Goal: Information Seeking & Learning: Learn about a topic

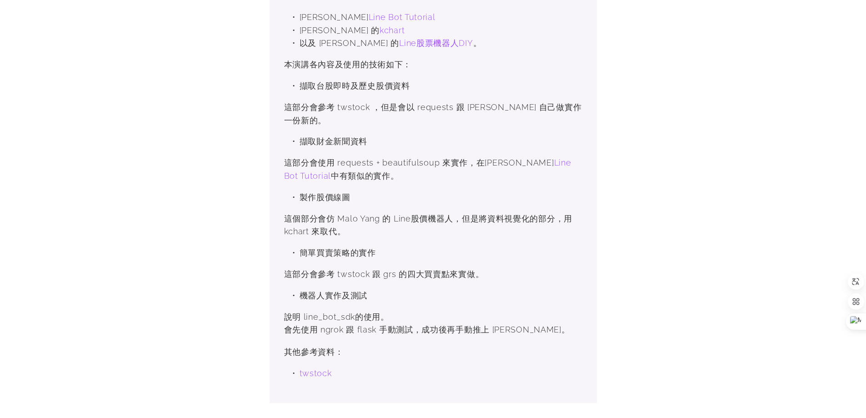
scroll to position [591, 0]
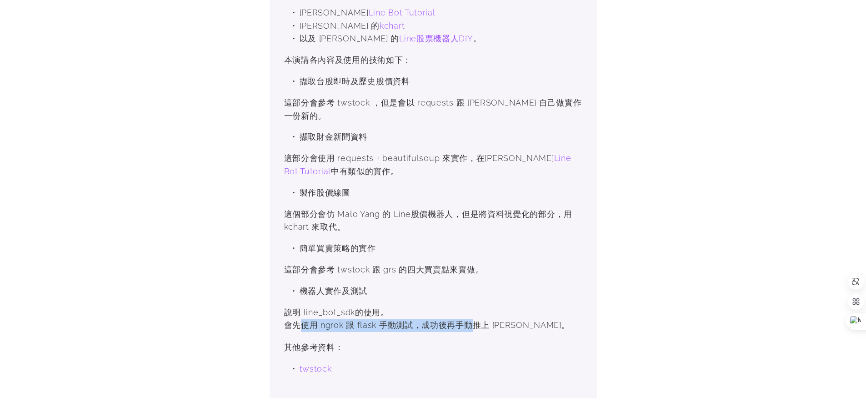
drag, startPoint x: 316, startPoint y: 284, endPoint x: 473, endPoint y: 292, distance: 157.5
click at [472, 306] on p "說明 line_bot_sdk的使用。 會先使用 ngrok 跟 flask 手動測試，成功後再手動推上 [PERSON_NAME]。" at bounding box center [433, 319] width 298 height 26
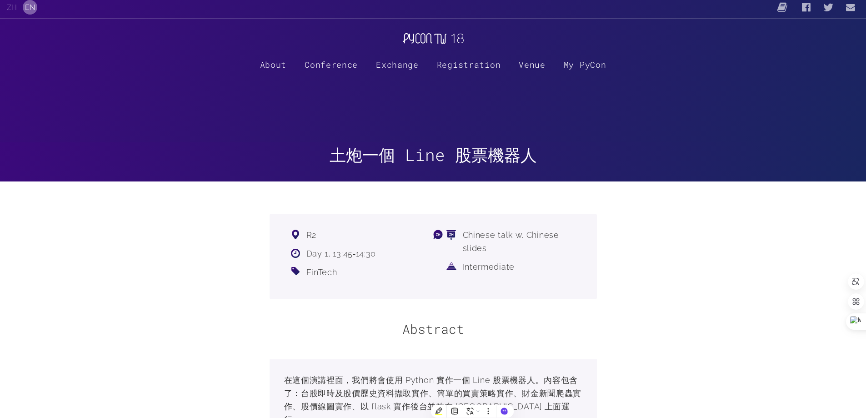
scroll to position [0, 0]
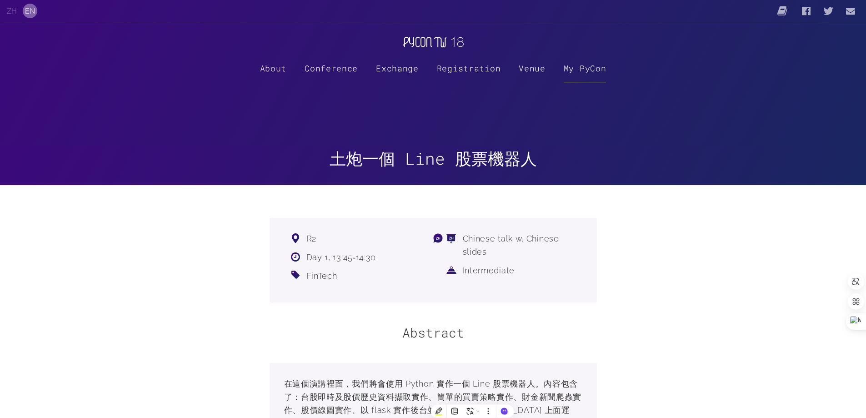
click at [575, 70] on link "My PyCon" at bounding box center [585, 67] width 43 height 29
click at [524, 70] on link "Venue" at bounding box center [532, 67] width 27 height 29
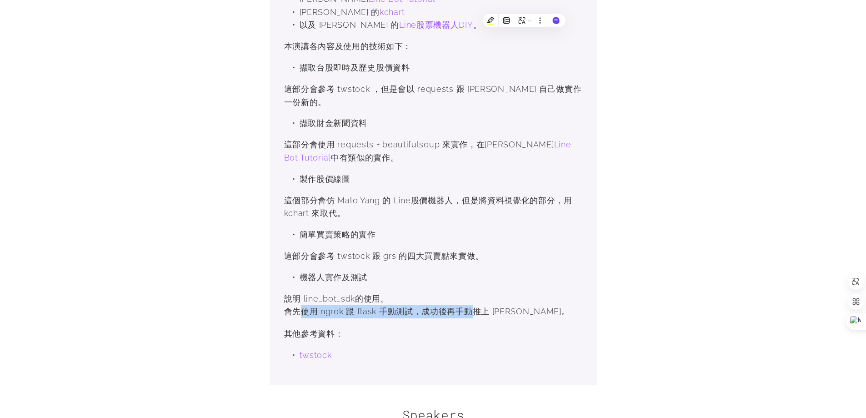
scroll to position [636, 0]
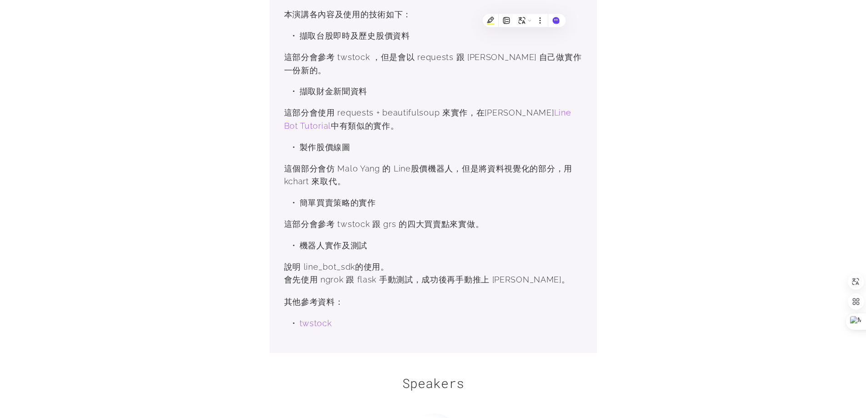
click at [455, 253] on div "本演講主要由 [PERSON_NAME], [PERSON_NAME], 及 [PERSON_NAME] 共同準備。[PERSON_NAME][DEMOGRA…" at bounding box center [433, 110] width 298 height 439
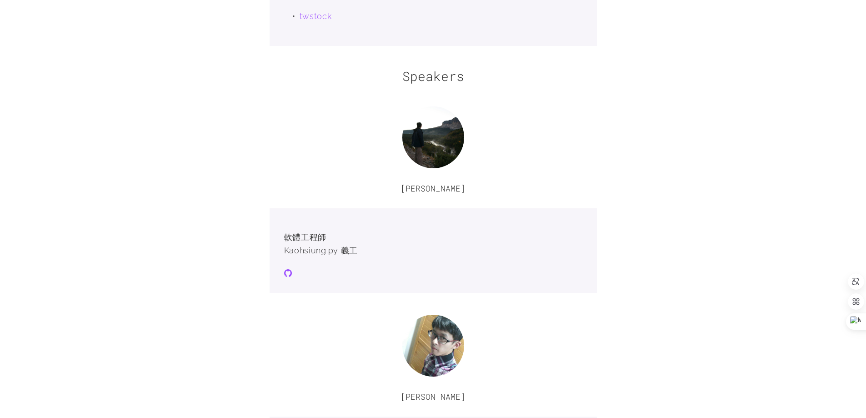
scroll to position [955, 0]
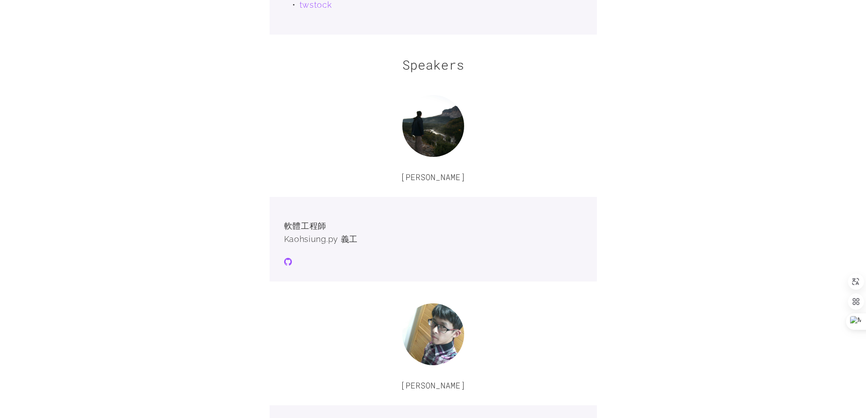
click at [283, 223] on div "軟體工程師 [PERSON_NAME] 義工" at bounding box center [433, 239] width 327 height 85
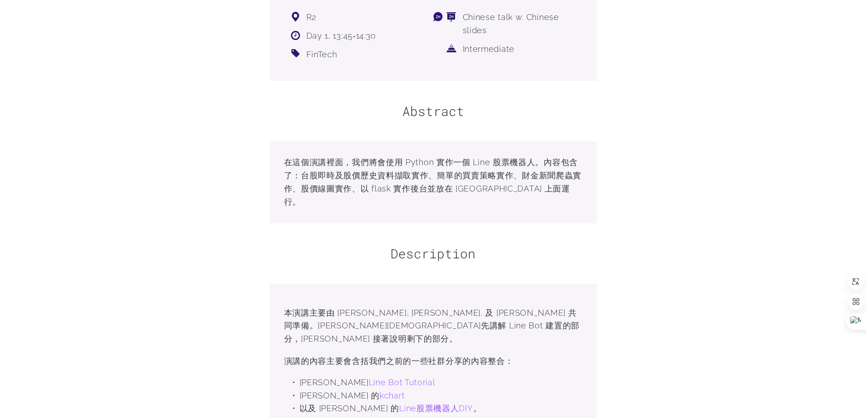
scroll to position [76, 0]
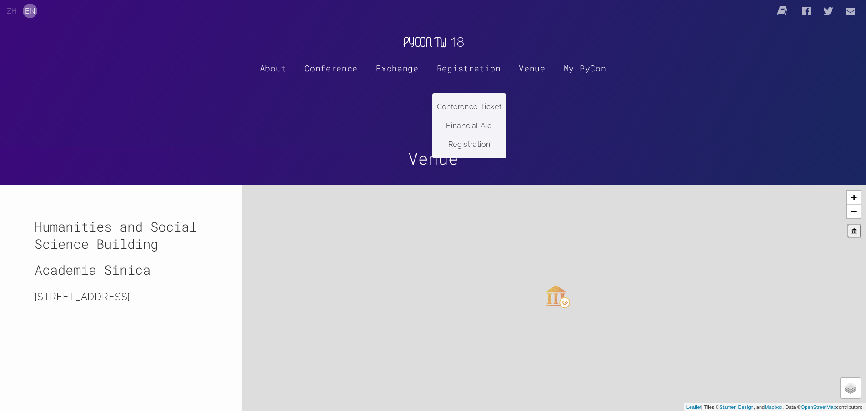
click at [475, 77] on label "Registration" at bounding box center [469, 67] width 64 height 29
click at [0, 0] on input "Registration" at bounding box center [0, 0] width 0 height 0
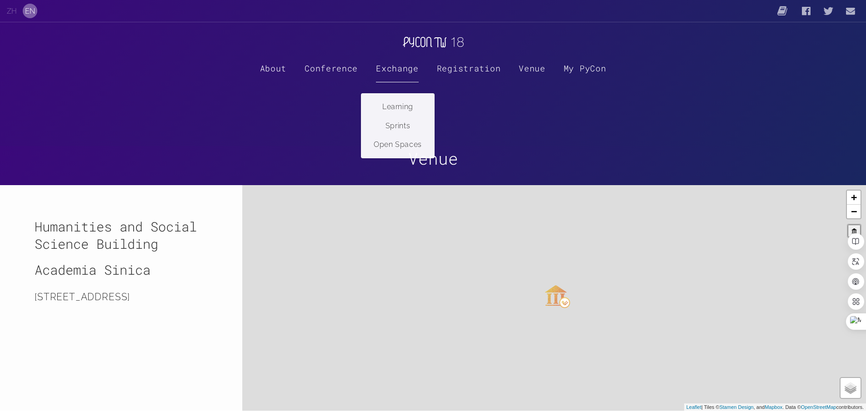
click at [387, 81] on label "Exchange" at bounding box center [397, 67] width 43 height 29
click at [0, 0] on input "Exchange" at bounding box center [0, 0] width 0 height 0
